Goal: Complete application form: Complete application form

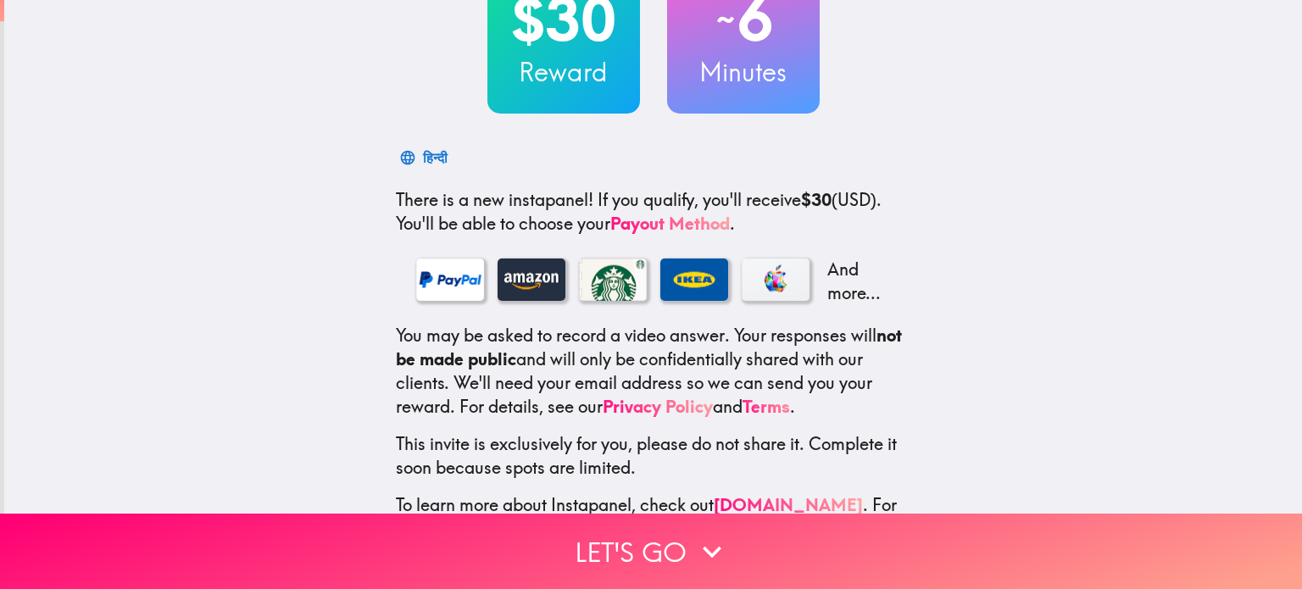
scroll to position [214, 0]
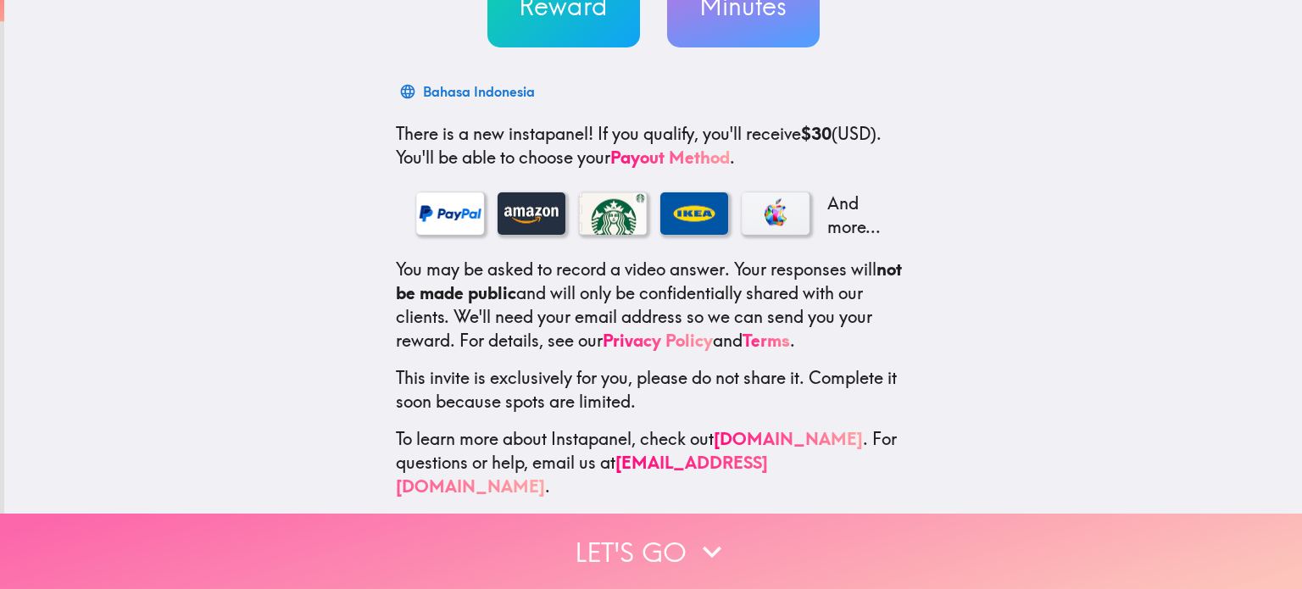
click at [603, 525] on button "Let's go" at bounding box center [651, 551] width 1302 height 75
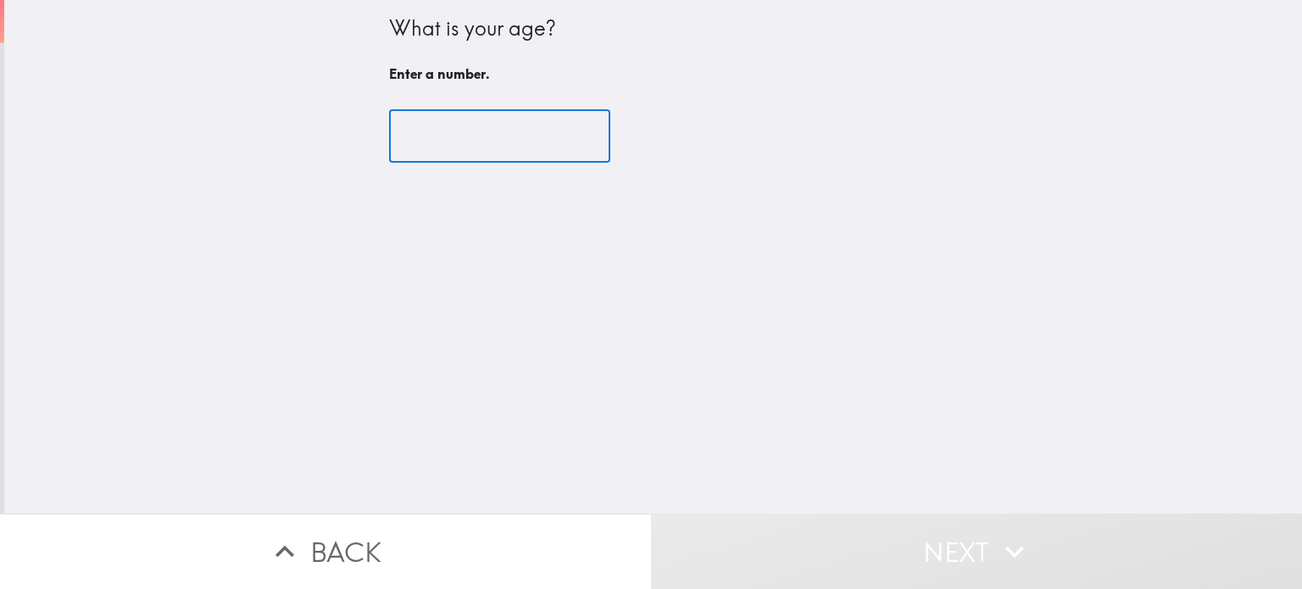
click at [447, 121] on input "number" at bounding box center [499, 136] width 221 height 53
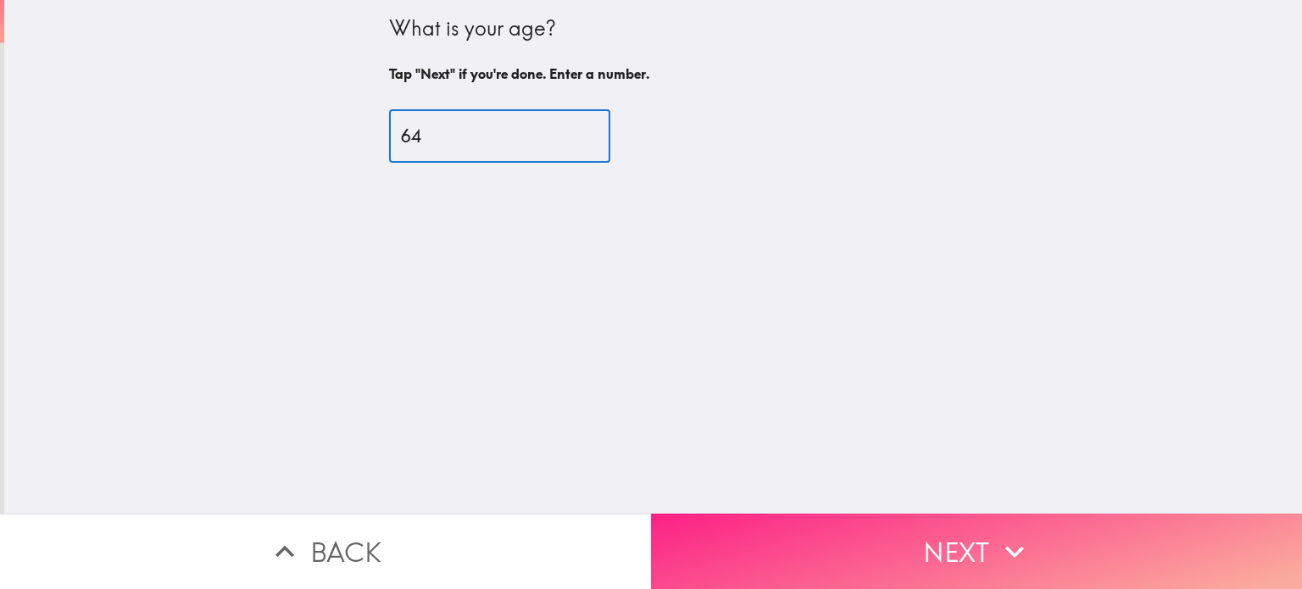
type input "64"
click at [979, 519] on button "Next" at bounding box center [976, 551] width 651 height 75
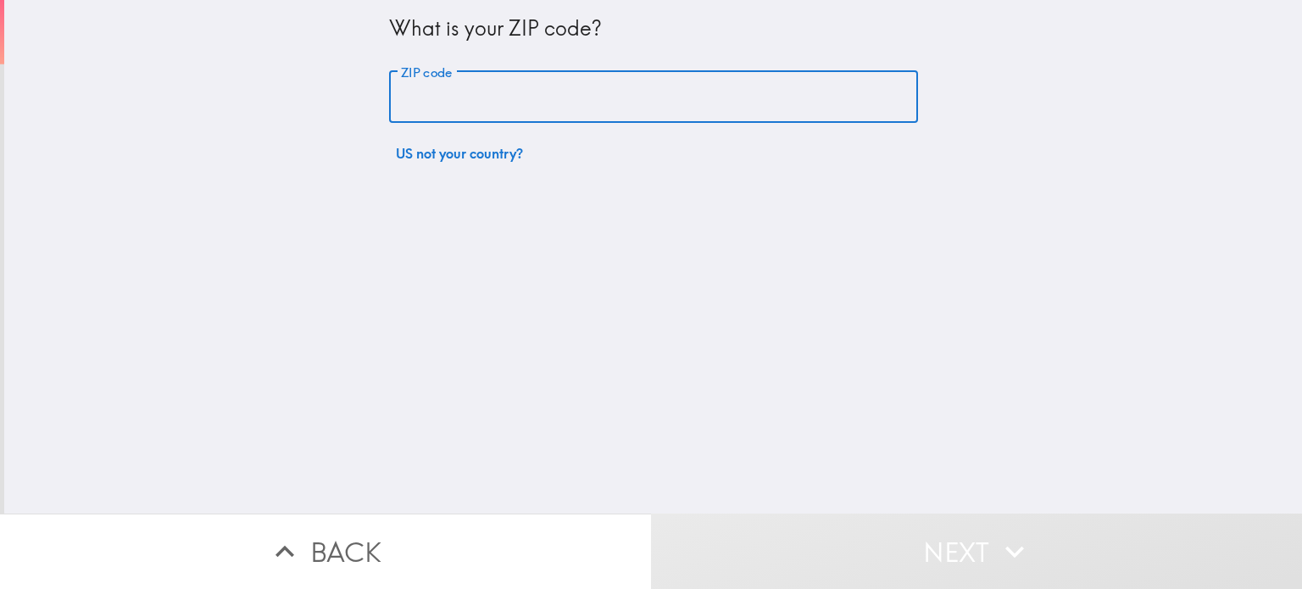
click at [482, 94] on input "ZIP code" at bounding box center [653, 97] width 529 height 53
type input "65536"
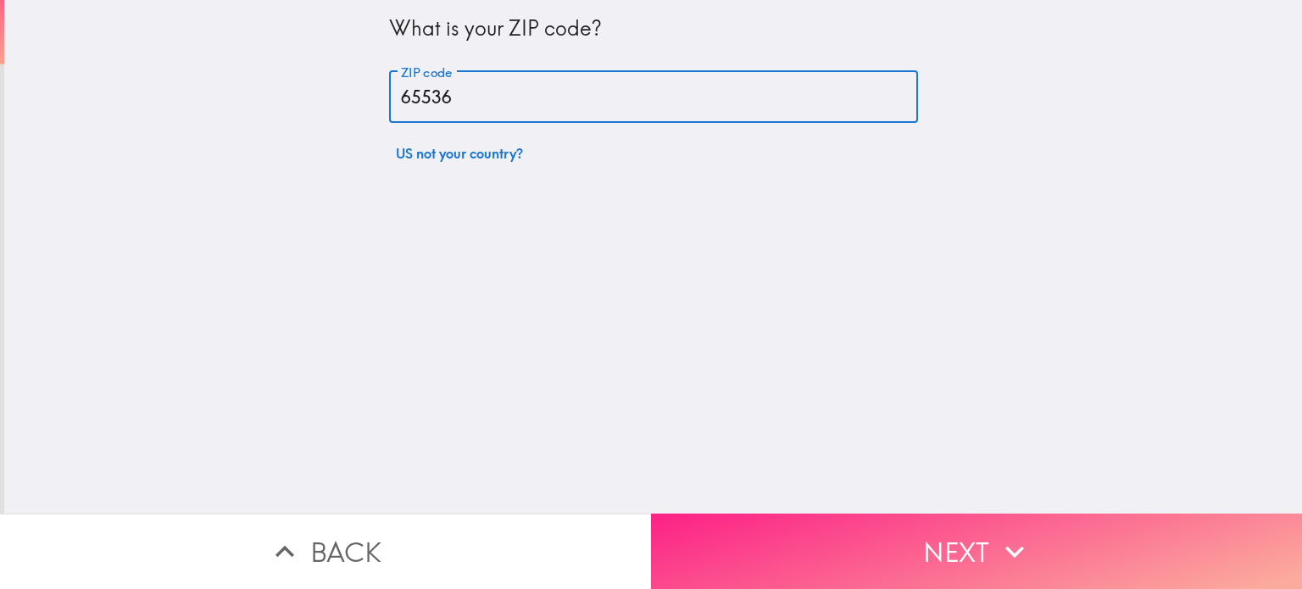
click at [974, 543] on button "Next" at bounding box center [976, 551] width 651 height 75
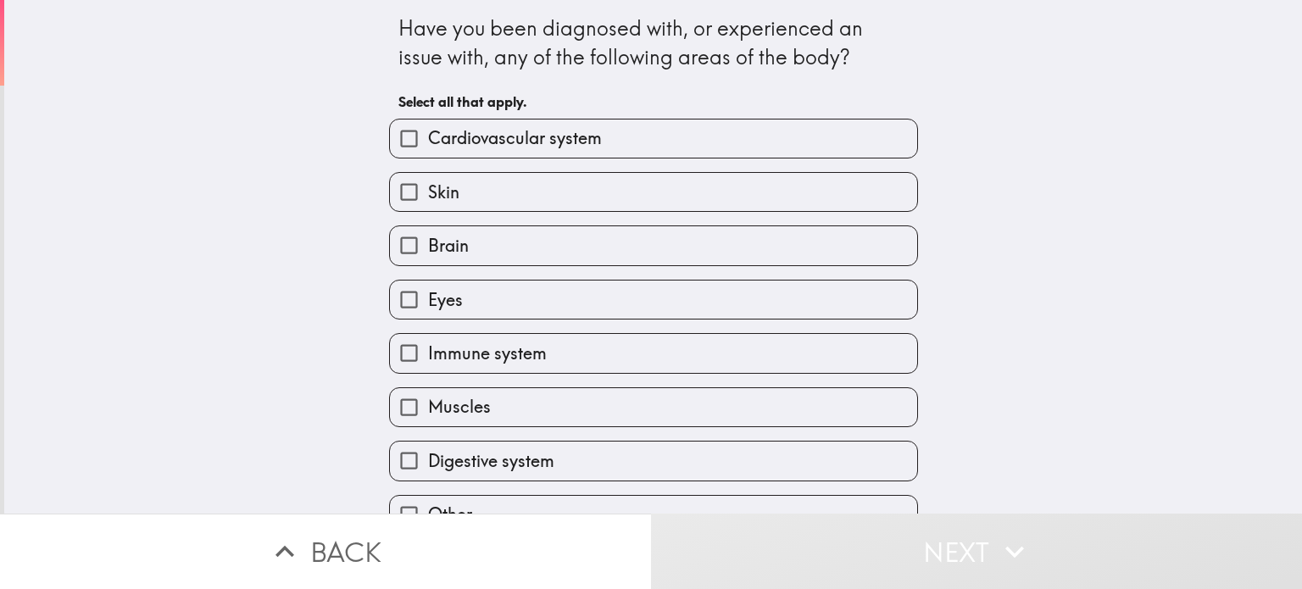
click at [623, 249] on label "Brain" at bounding box center [653, 245] width 527 height 38
click at [428, 249] on input "Brain" at bounding box center [409, 245] width 38 height 38
checkbox input "true"
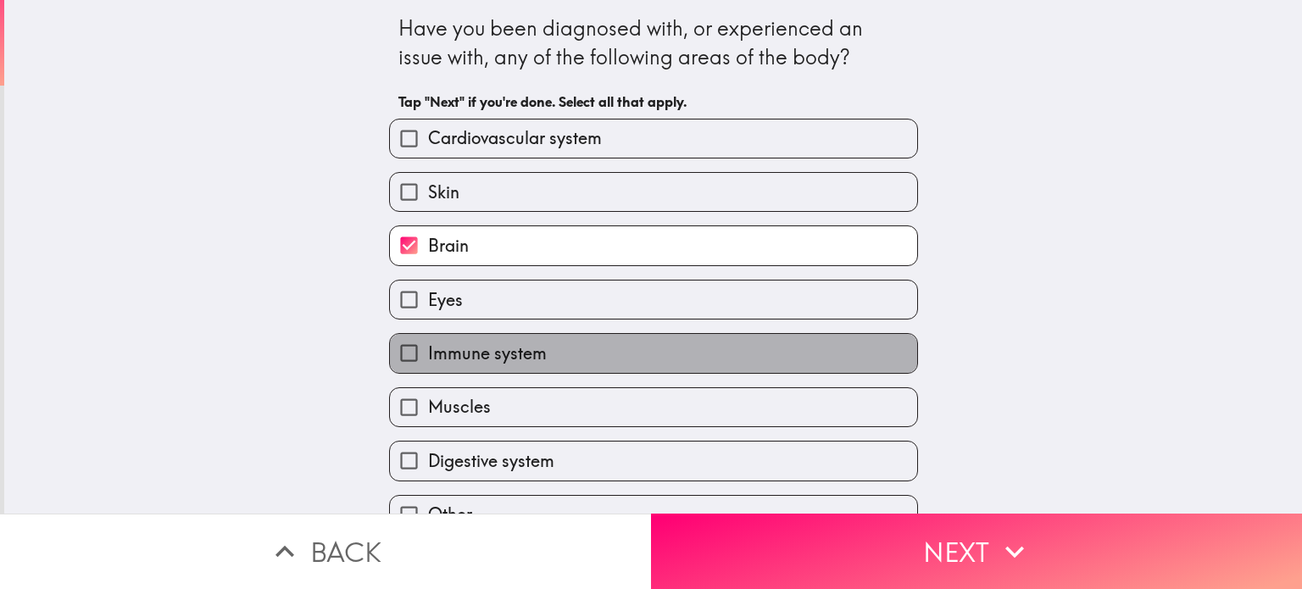
click at [631, 348] on label "Immune system" at bounding box center [653, 353] width 527 height 38
click at [428, 348] on input "Immune system" at bounding box center [409, 353] width 38 height 38
checkbox input "true"
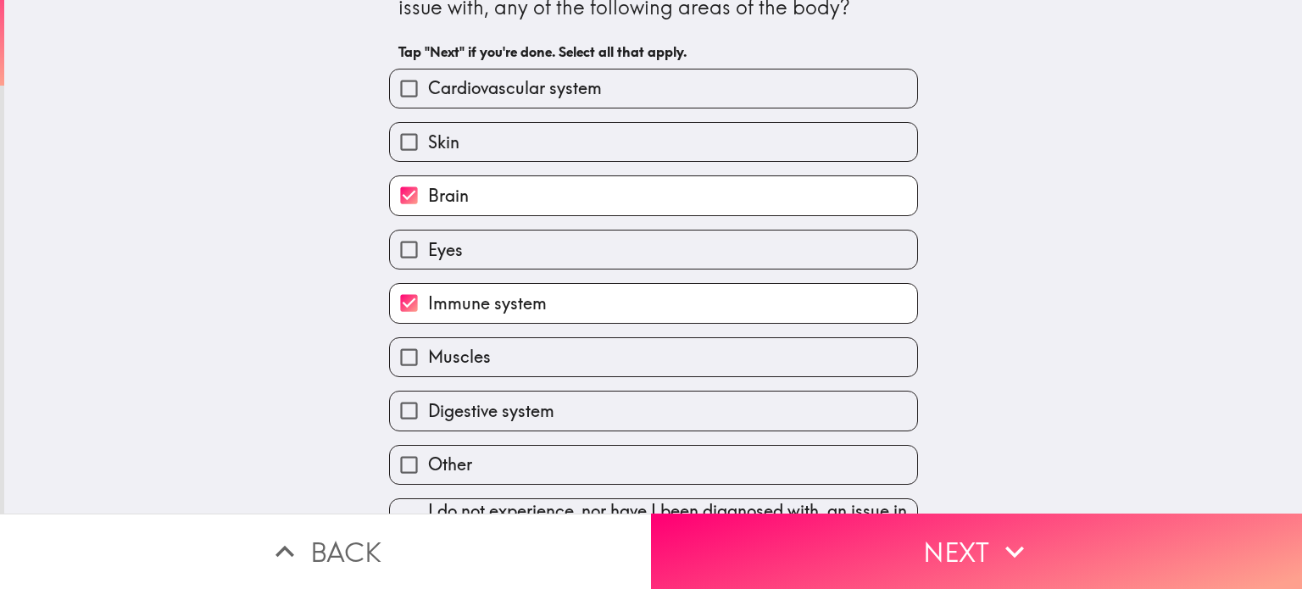
scroll to position [93, 0]
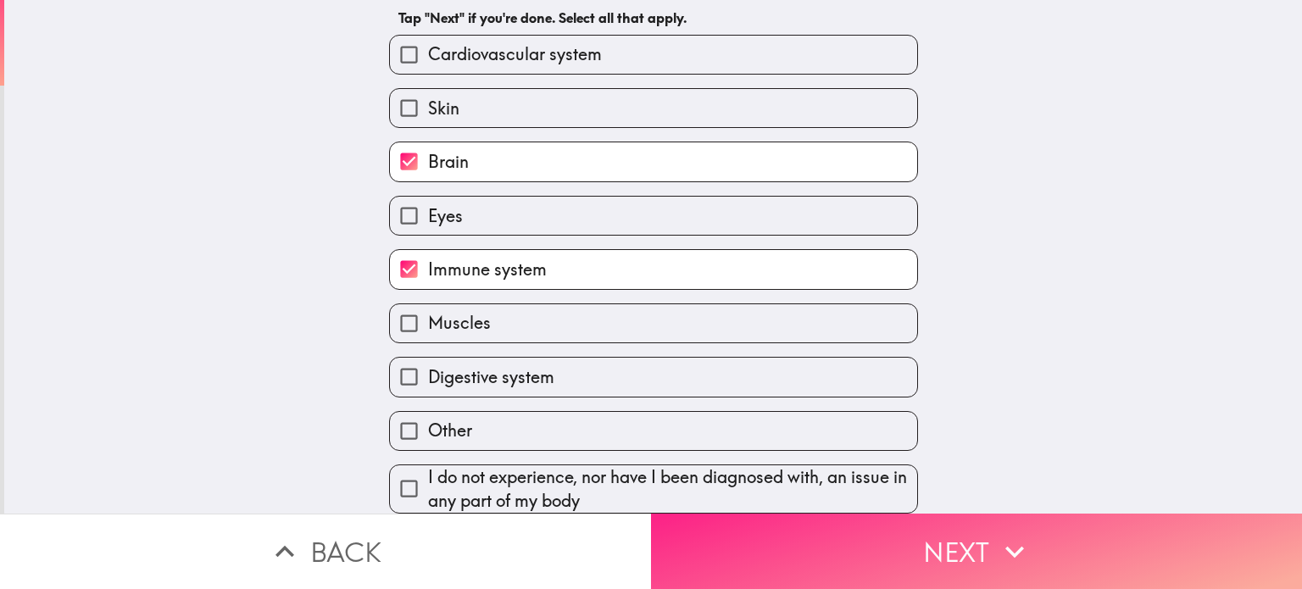
click at [983, 550] on button "Next" at bounding box center [976, 551] width 651 height 75
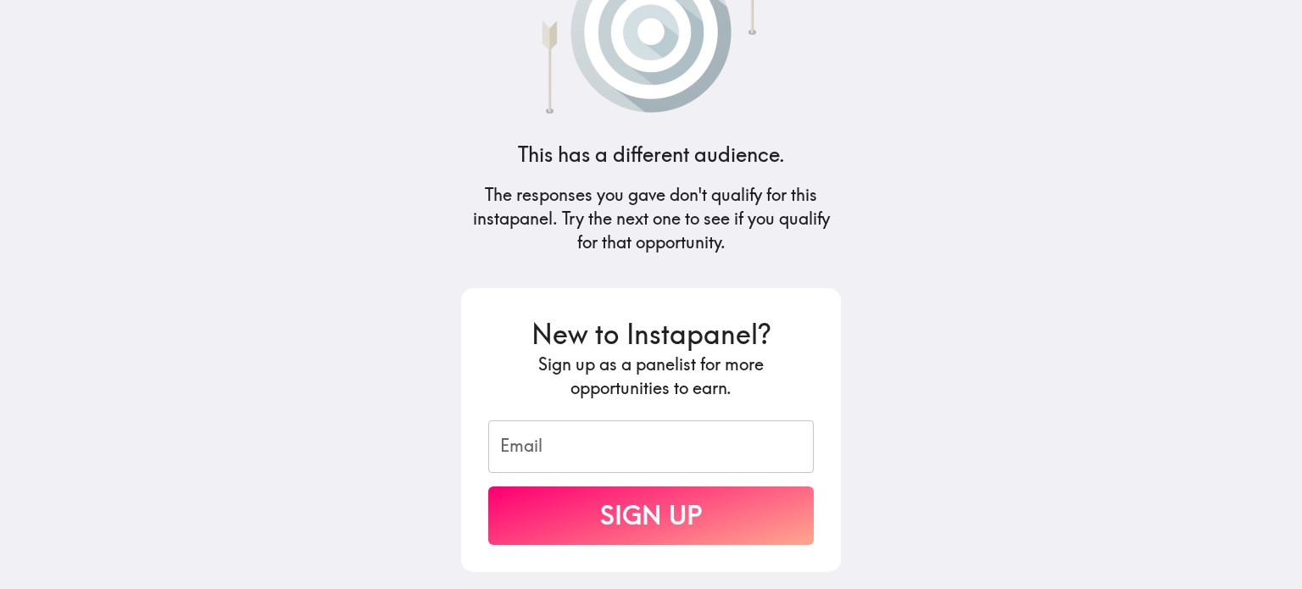
scroll to position [0, 0]
